Goal: Navigation & Orientation: Find specific page/section

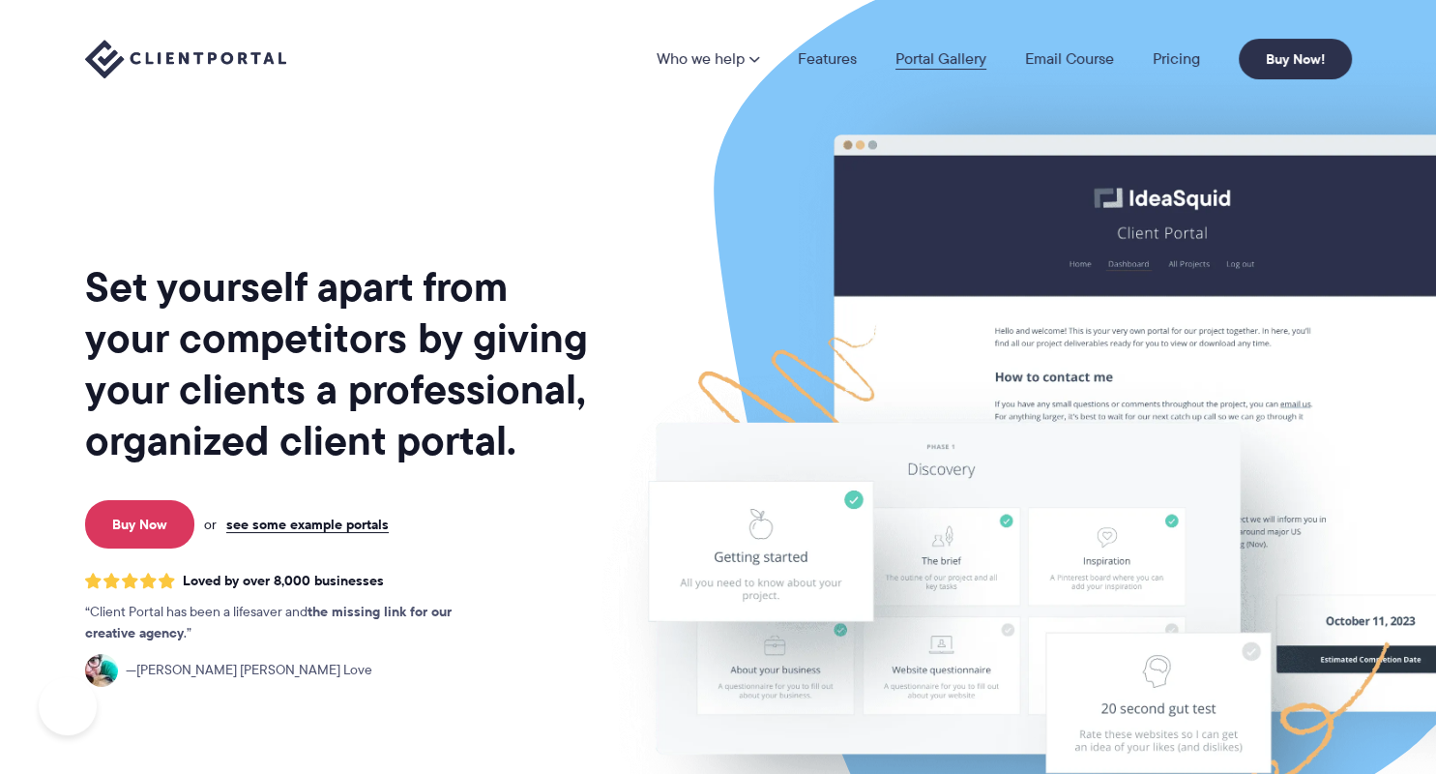
click at [968, 63] on link "Portal Gallery" at bounding box center [941, 58] width 91 height 15
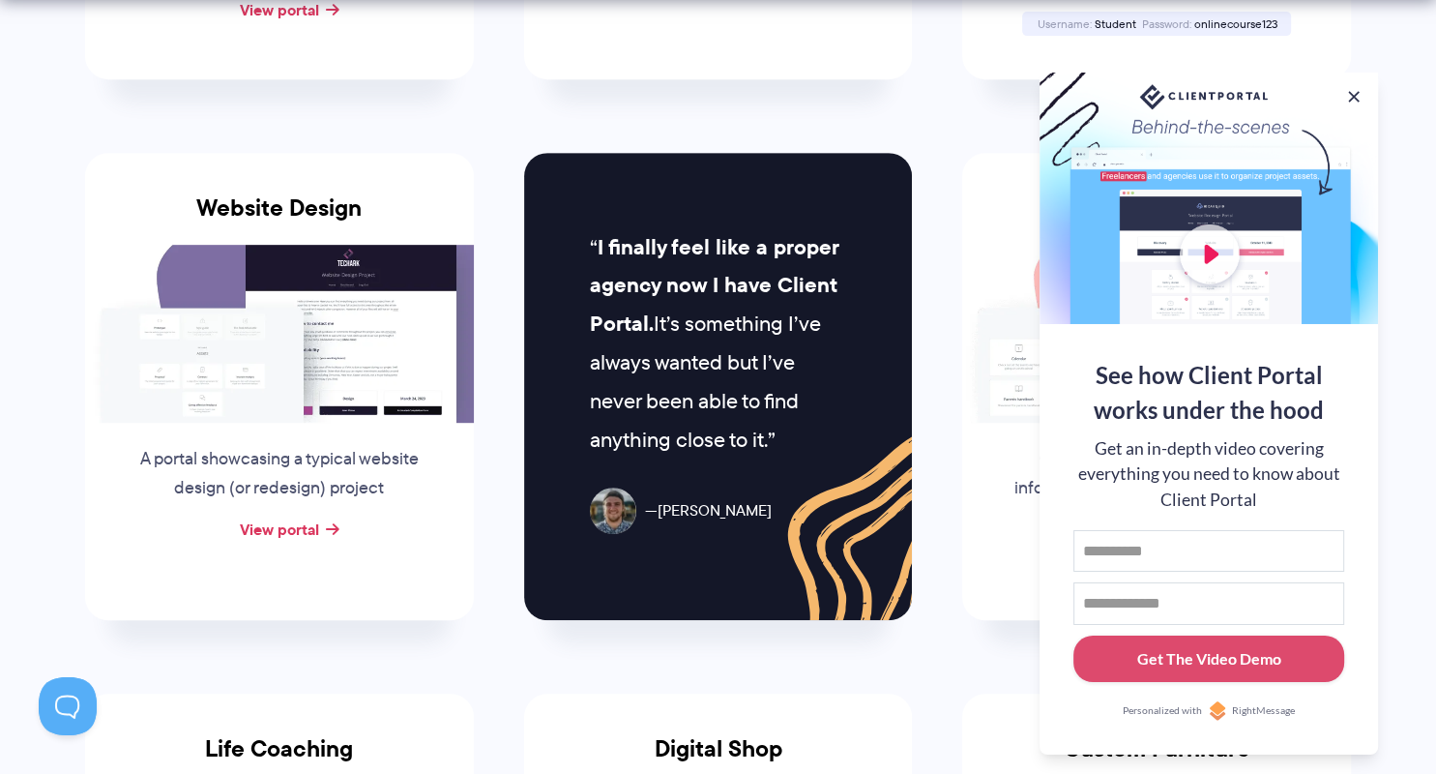
scroll to position [842, 0]
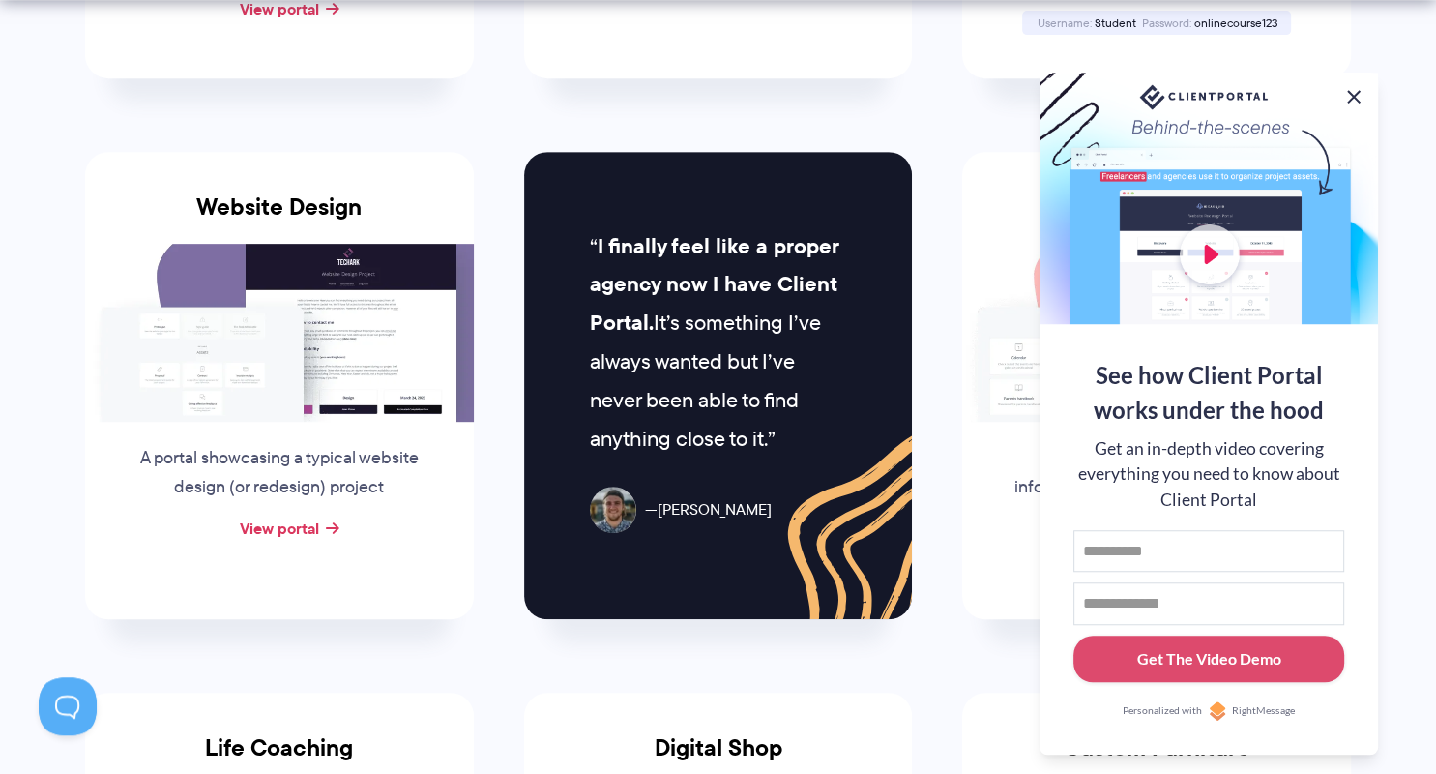
click at [1358, 90] on button at bounding box center [1353, 96] width 23 height 23
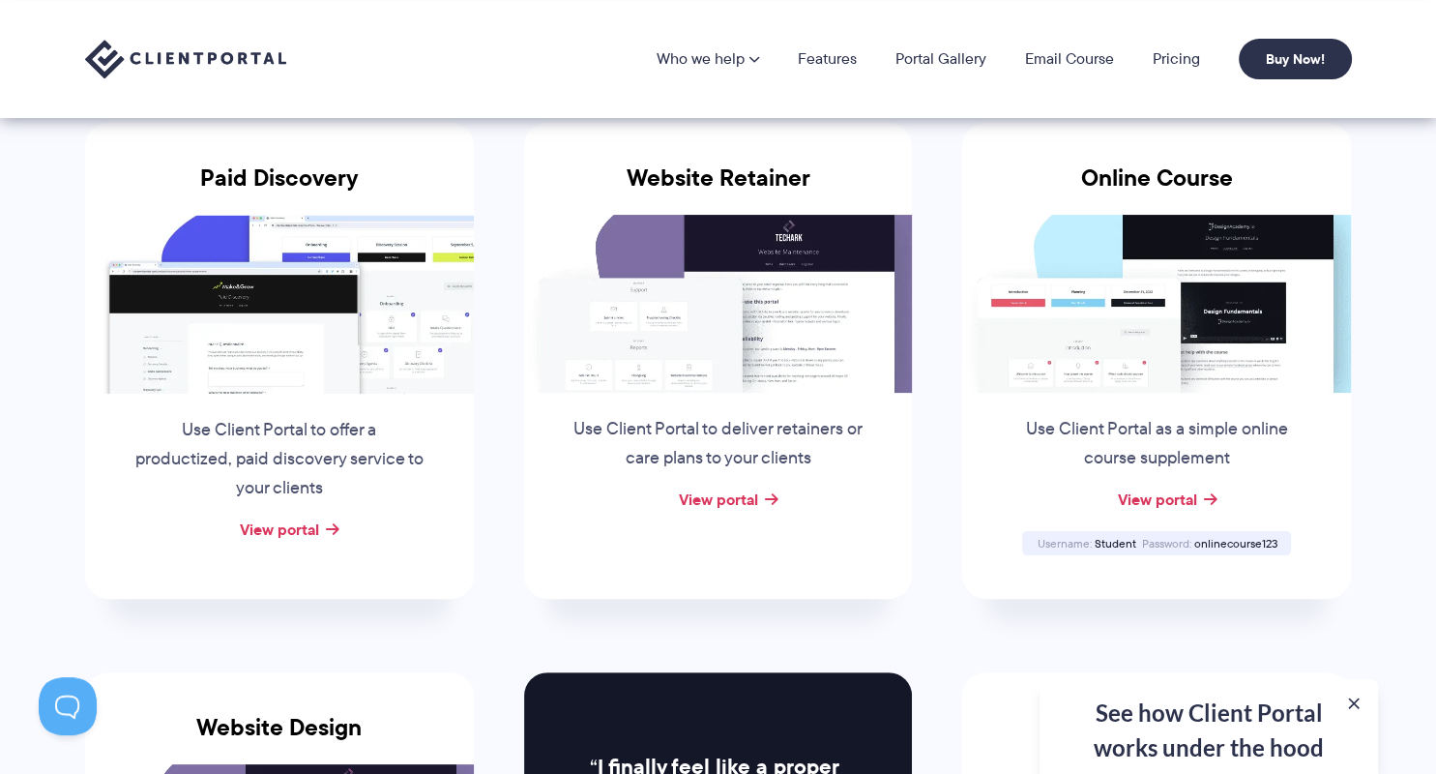
scroll to position [320, 0]
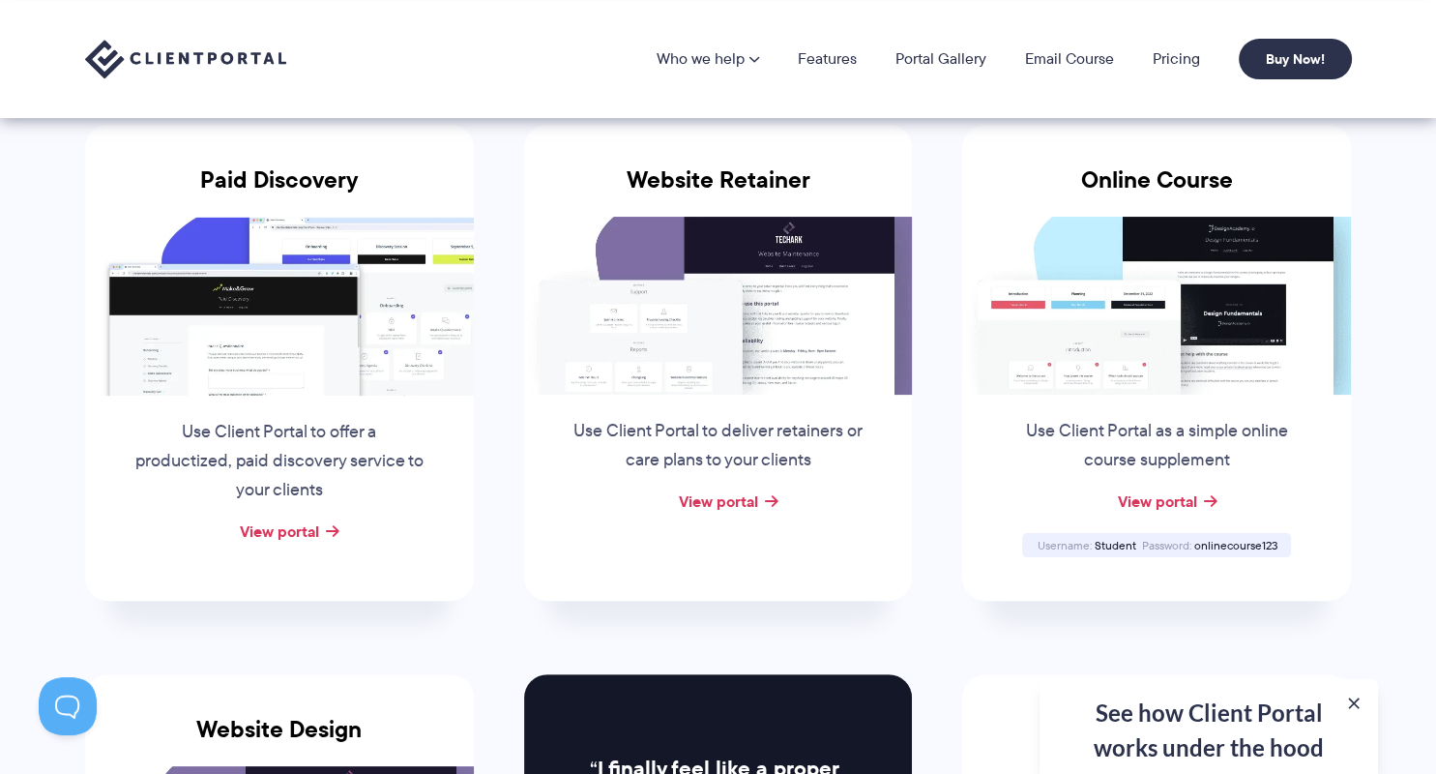
click at [320, 531] on div "View portal" at bounding box center [279, 531] width 389 height 29
click at [286, 521] on link "View portal" at bounding box center [279, 530] width 79 height 23
